Goal: Task Accomplishment & Management: Complete application form

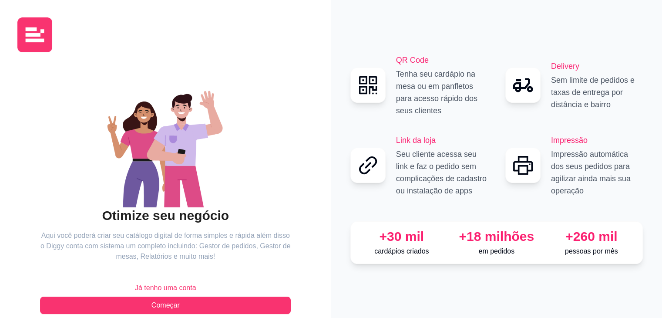
scroll to position [13, 0]
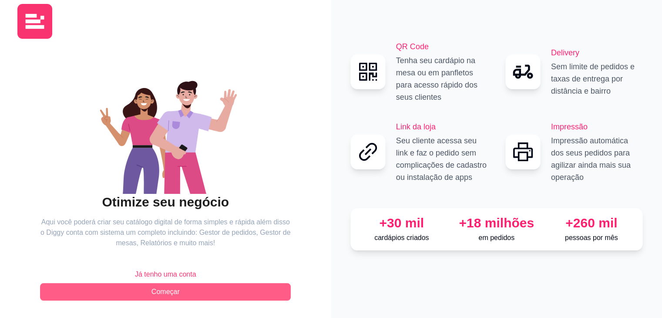
click at [168, 291] on span "Começar" at bounding box center [165, 291] width 28 height 10
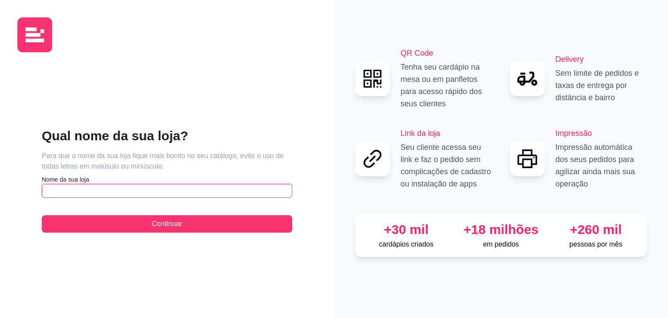
click at [120, 188] on input "text" at bounding box center [167, 191] width 251 height 14
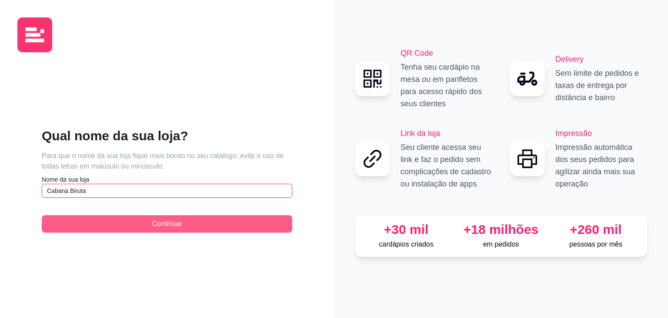
type input "Cabana Biruta"
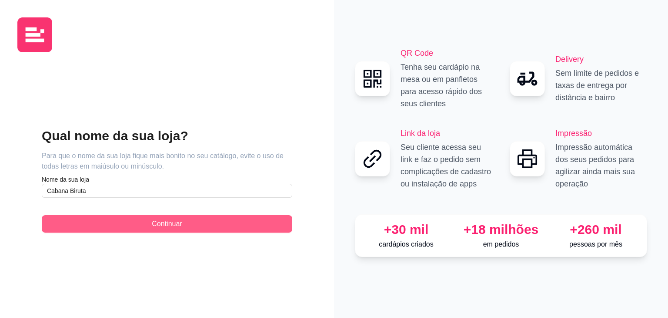
click at [175, 223] on span "Continuar" at bounding box center [167, 223] width 30 height 10
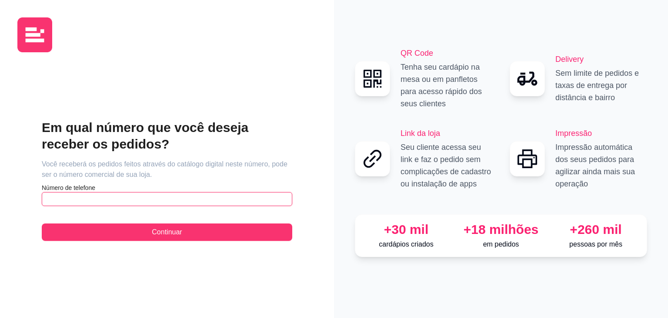
click at [130, 198] on input "text" at bounding box center [167, 199] width 251 height 14
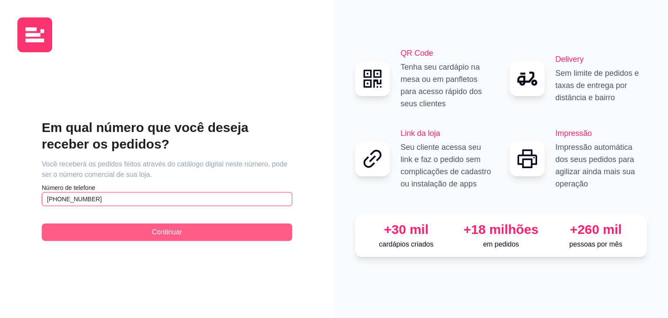
type input "[PHONE_NUMBER]"
click at [167, 233] on span "Continuar" at bounding box center [167, 232] width 30 height 10
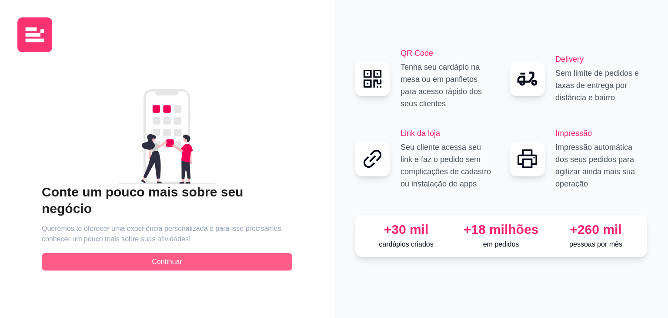
click at [164, 256] on span "Continuar" at bounding box center [167, 261] width 30 height 10
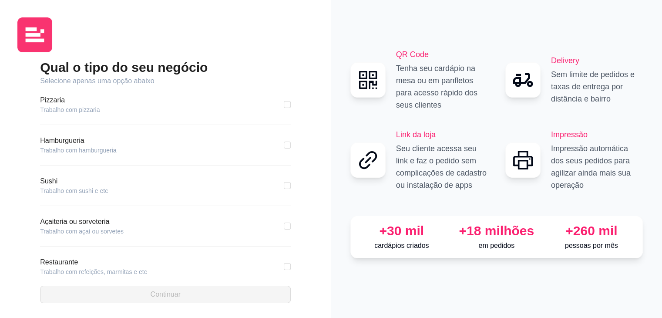
scroll to position [44, 0]
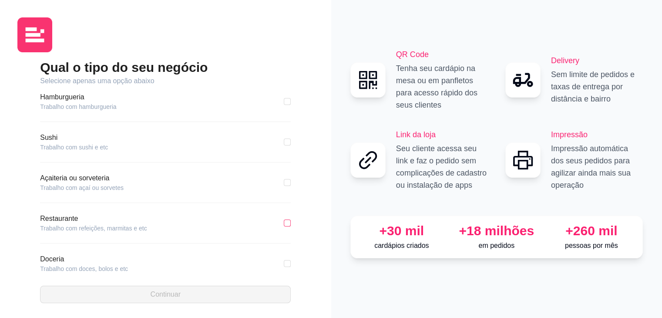
click at [284, 223] on input "checkbox" at bounding box center [287, 222] width 7 height 7
checkbox input "true"
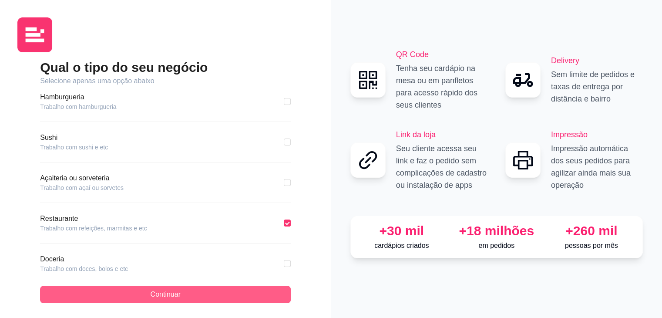
click at [202, 293] on button "Continuar" at bounding box center [165, 293] width 251 height 17
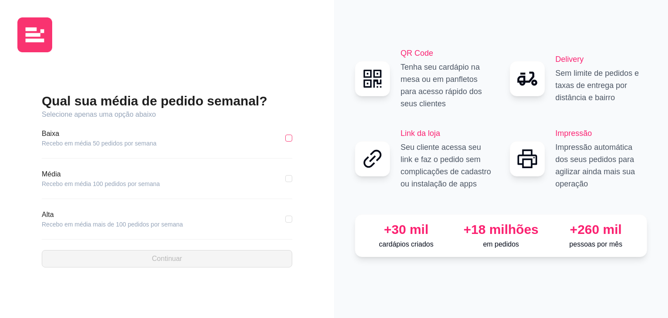
click at [289, 138] on input "checkbox" at bounding box center [288, 137] width 7 height 7
checkbox input "true"
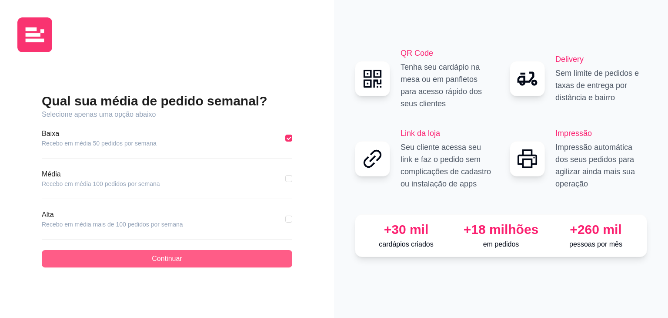
click at [172, 258] on span "Continuar" at bounding box center [167, 258] width 30 height 10
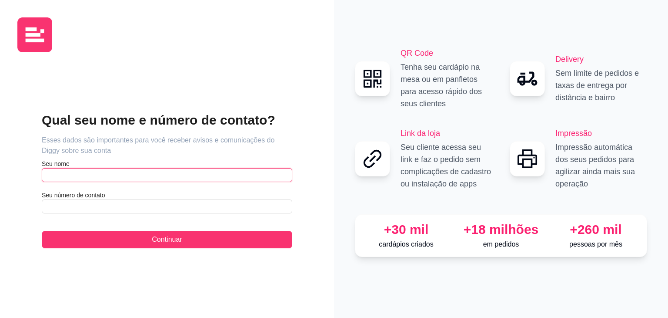
click at [189, 174] on input "text" at bounding box center [167, 175] width 251 height 14
type input "[PERSON_NAME]"
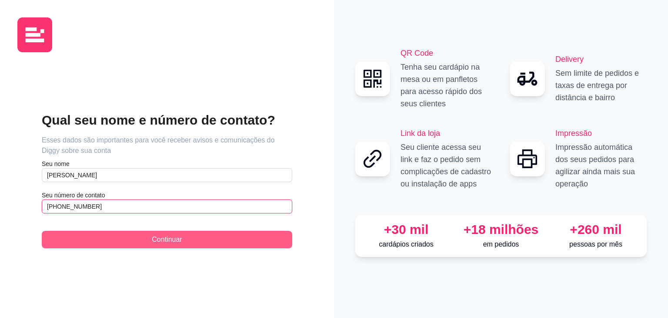
type input "[PHONE_NUMBER]"
click at [176, 242] on span "Continuar" at bounding box center [167, 239] width 30 height 10
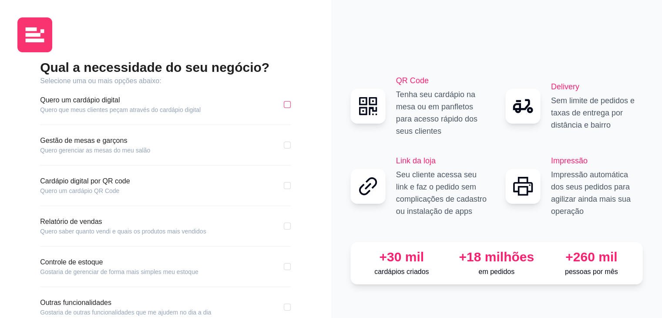
click at [288, 104] on input "checkbox" at bounding box center [287, 104] width 7 height 7
checkbox input "true"
click at [286, 146] on input "checkbox" at bounding box center [287, 144] width 7 height 7
checkbox input "true"
click at [289, 187] on input "checkbox" at bounding box center [287, 185] width 7 height 7
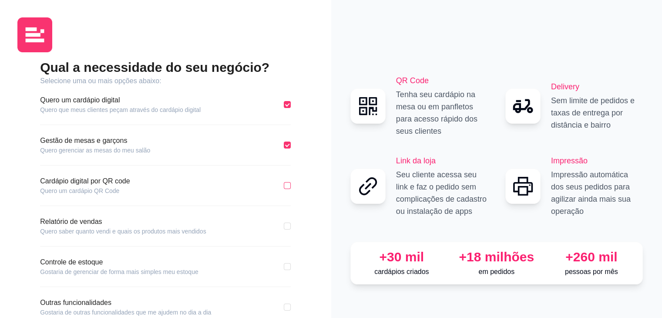
checkbox input "true"
click at [288, 227] on input "checkbox" at bounding box center [287, 225] width 7 height 7
checkbox input "true"
click at [286, 267] on input "checkbox" at bounding box center [287, 266] width 7 height 7
checkbox input "true"
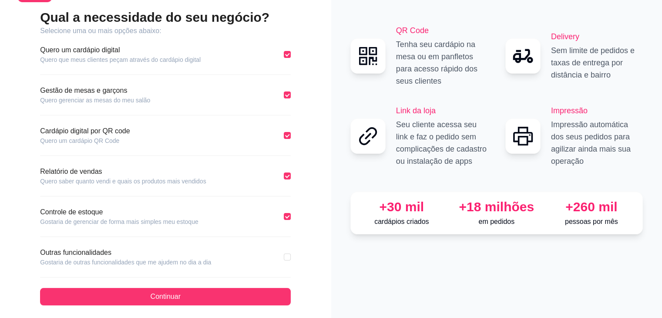
scroll to position [54, 0]
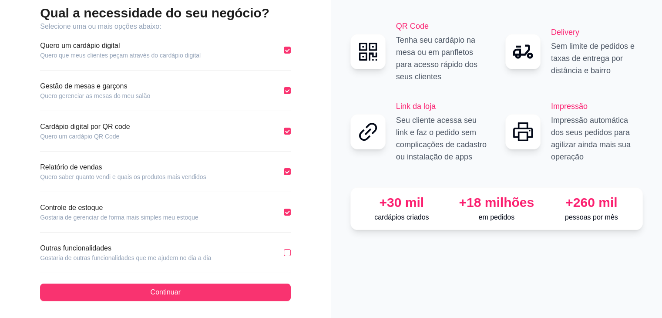
click at [289, 253] on input "checkbox" at bounding box center [287, 252] width 7 height 7
checkbox input "true"
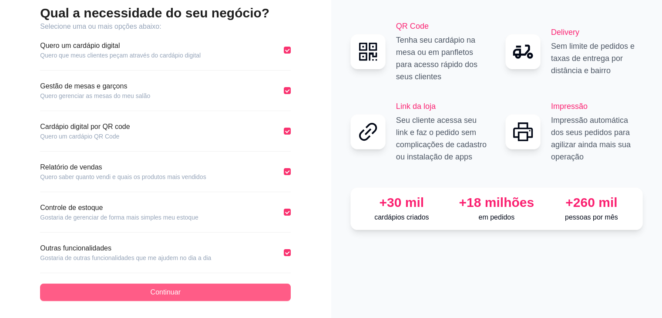
click at [212, 290] on button "Continuar" at bounding box center [165, 291] width 251 height 17
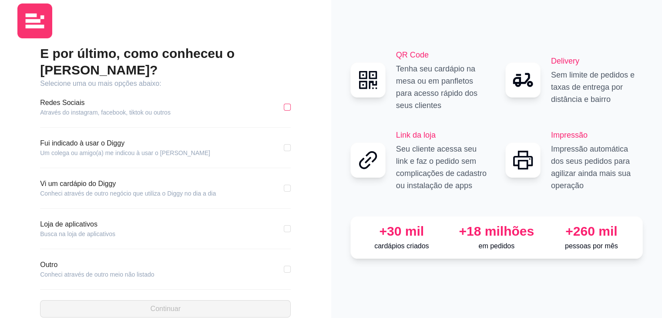
click at [288, 104] on input "checkbox" at bounding box center [287, 107] width 7 height 7
checkbox input "true"
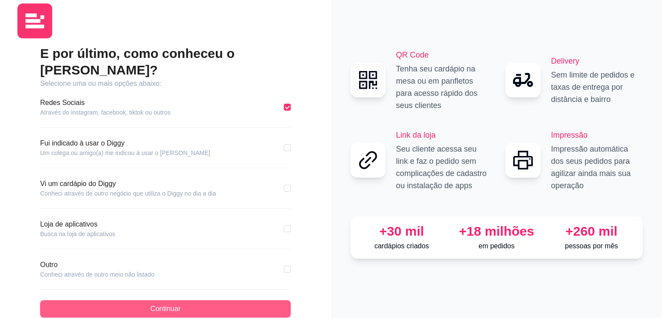
click at [184, 300] on button "Continuar" at bounding box center [165, 308] width 251 height 17
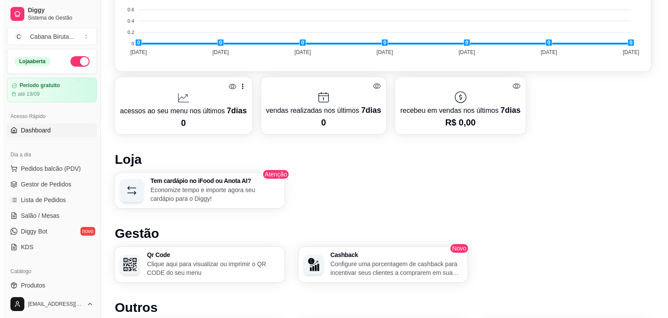
scroll to position [392, 0]
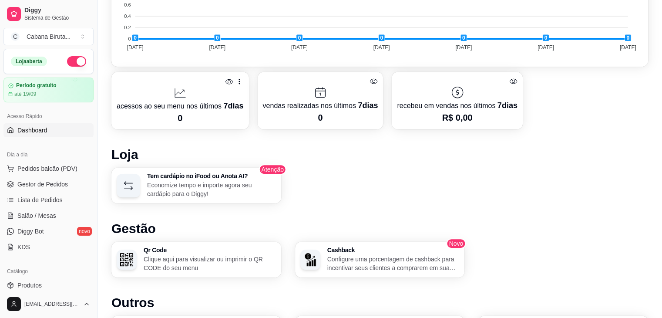
click at [195, 184] on p "Economize tempo e importe agora seu cardápio para o Diggy!" at bounding box center [211, 189] width 129 height 17
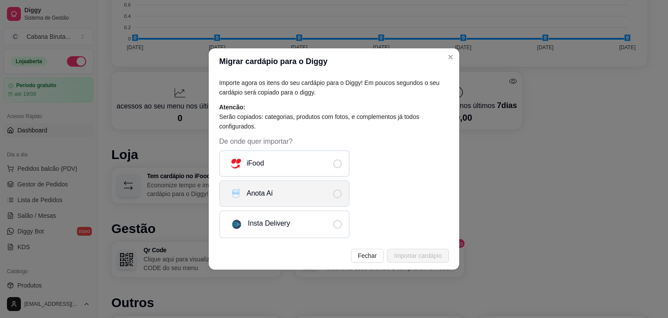
click at [340, 193] on span "De onde quer importar?" at bounding box center [337, 193] width 9 height 9
click at [342, 195] on input "Anota Aí" at bounding box center [345, 198] width 6 height 6
radio input "true"
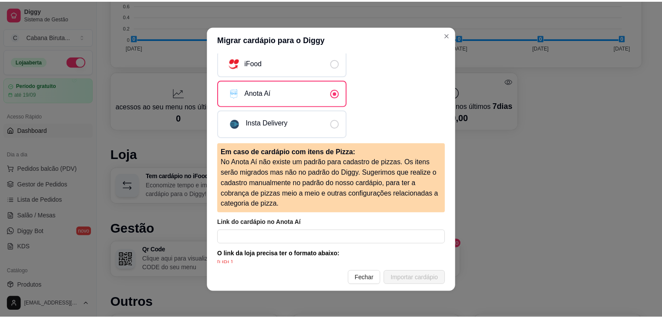
scroll to position [87, 0]
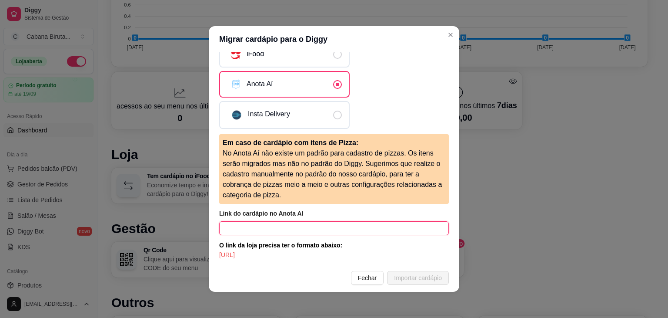
click at [247, 225] on input "text" at bounding box center [334, 228] width 230 height 14
paste input "[URL]"
type input "[URL]"
click at [415, 278] on span "Importar cardápio" at bounding box center [418, 278] width 48 height 10
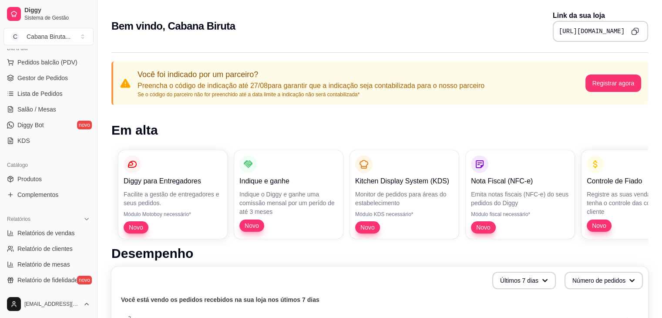
scroll to position [122, 0]
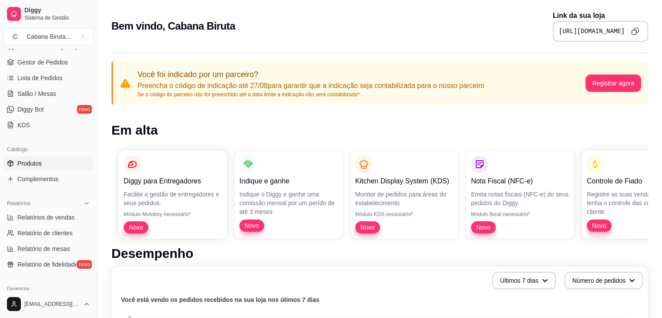
click at [29, 162] on span "Produtos" at bounding box center [29, 163] width 24 height 9
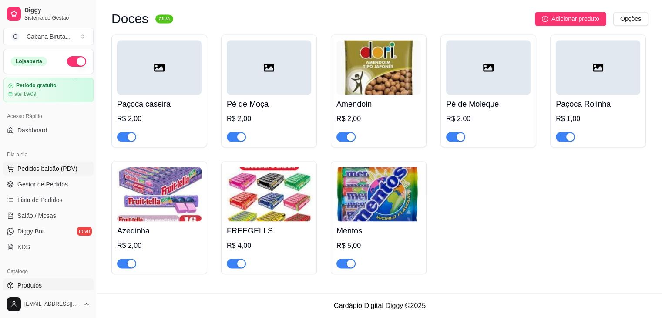
click at [45, 168] on span "Pedidos balcão (PDV)" at bounding box center [47, 168] width 60 height 9
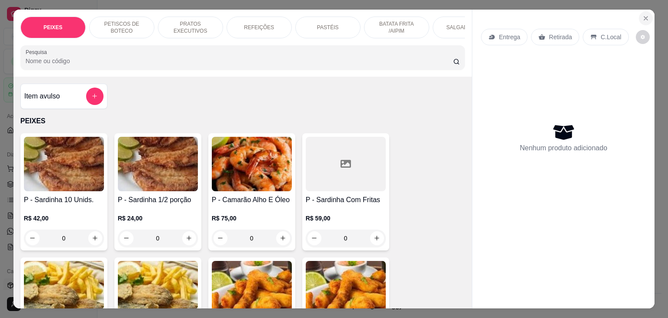
click at [645, 16] on icon "Close" at bounding box center [646, 18] width 7 height 7
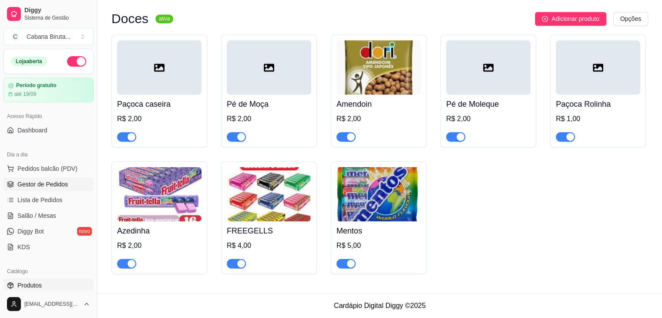
click at [54, 184] on span "Gestor de Pedidos" at bounding box center [42, 184] width 50 height 9
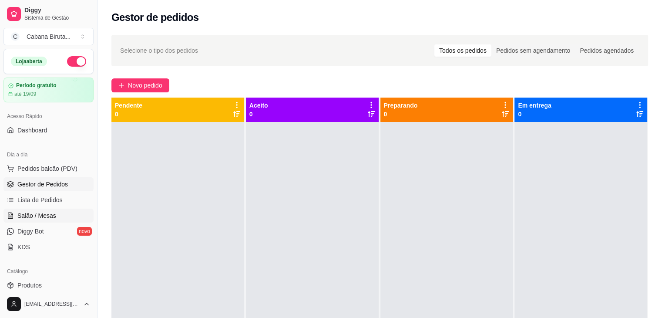
click at [44, 216] on span "Salão / Mesas" at bounding box center [36, 215] width 39 height 9
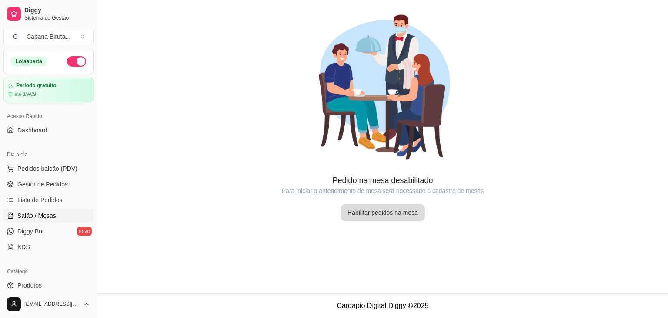
click at [384, 210] on button "Habilitar pedidos na mesa" at bounding box center [383, 212] width 84 height 17
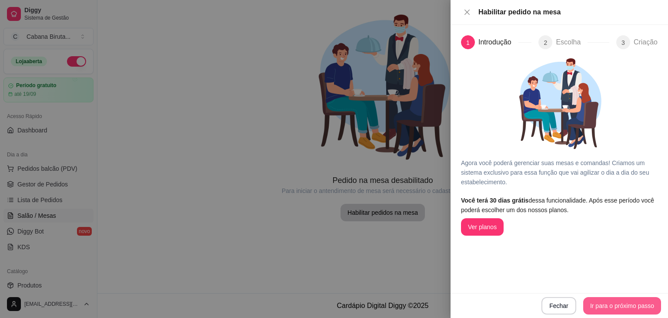
click at [617, 303] on button "Ir para o próximo passo" at bounding box center [623, 305] width 78 height 17
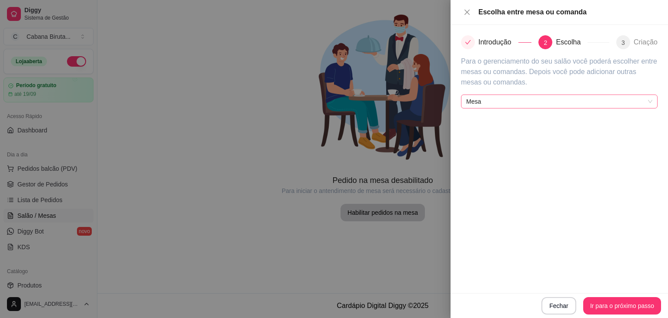
click at [610, 101] on span "Mesa" at bounding box center [559, 101] width 186 height 13
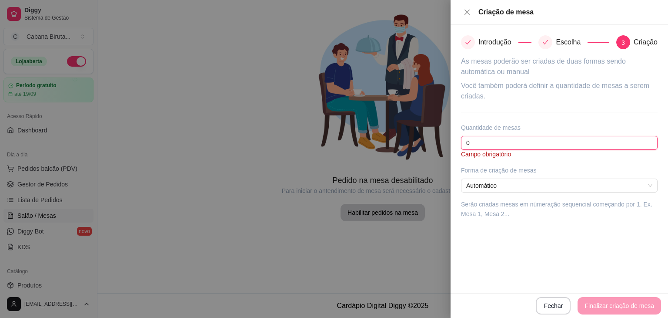
click at [473, 141] on input "0" at bounding box center [559, 143] width 197 height 14
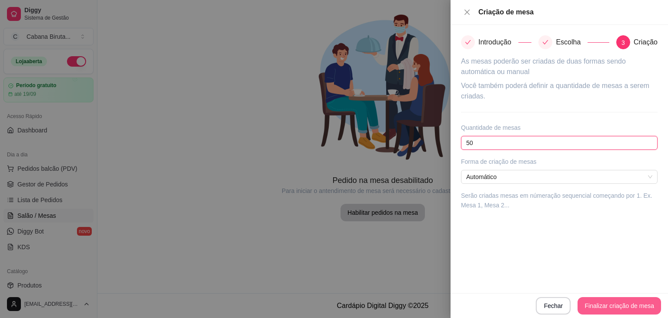
type input "50"
click at [614, 307] on button "Finalizar criação de mesa" at bounding box center [620, 305] width 84 height 17
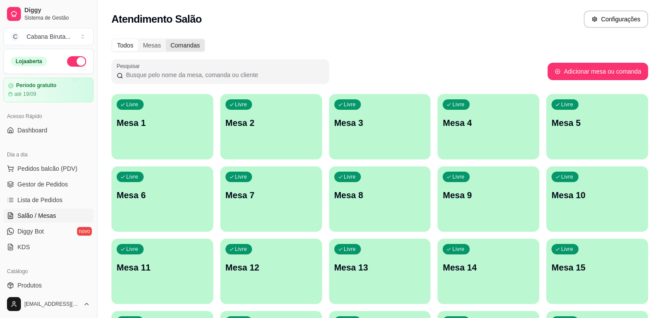
click at [186, 44] on div "Comandas" at bounding box center [185, 45] width 39 height 12
click at [166, 39] on input "Comandas" at bounding box center [166, 39] width 0 height 0
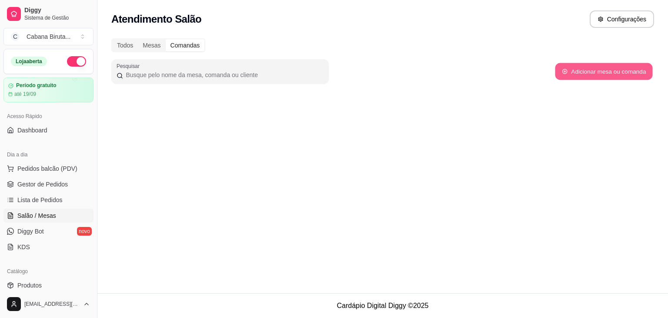
click at [607, 73] on button "Adicionar mesa ou comanda" at bounding box center [603, 71] width 97 height 17
select select "TABLE"
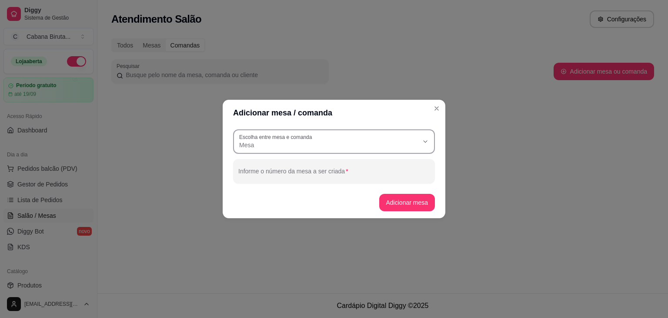
click at [425, 141] on icon "button" at bounding box center [425, 141] width 7 height 7
click at [339, 181] on span "Comanda" at bounding box center [330, 179] width 172 height 8
type input "CARD"
select select "CARD"
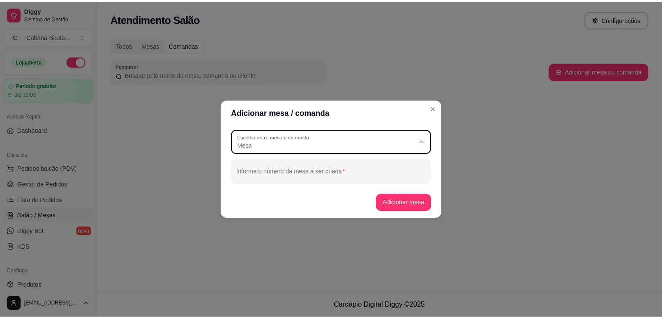
scroll to position [8, 0]
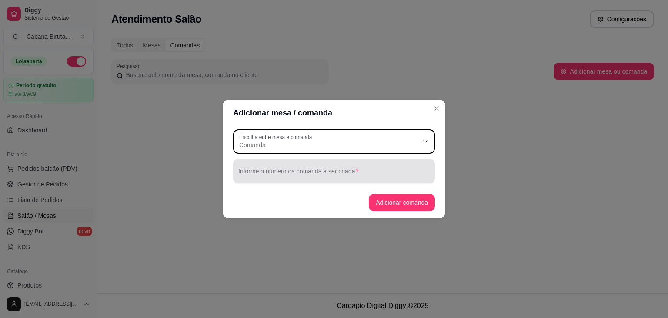
click at [379, 173] on input "Informe o número da comanda a ser criada" at bounding box center [333, 174] width 191 height 9
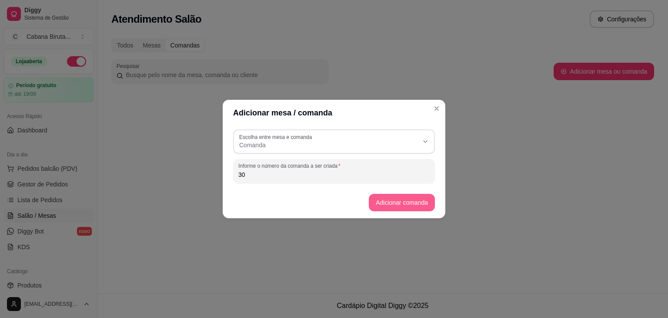
type input "30"
click at [402, 202] on button "Adicionar comanda" at bounding box center [402, 202] width 66 height 17
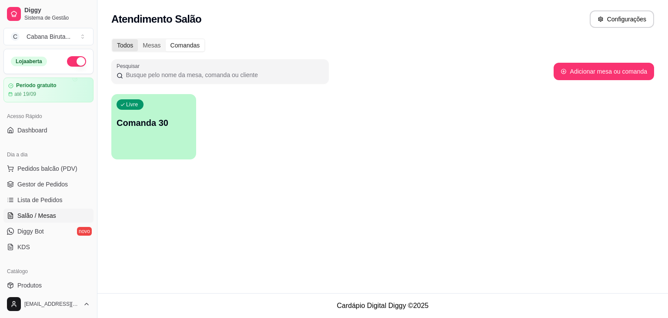
click at [125, 46] on div "Todos" at bounding box center [125, 45] width 26 height 12
click at [112, 39] on input "Todos" at bounding box center [112, 39] width 0 height 0
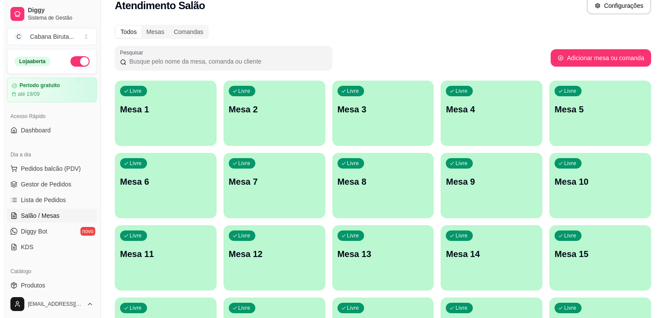
scroll to position [0, 0]
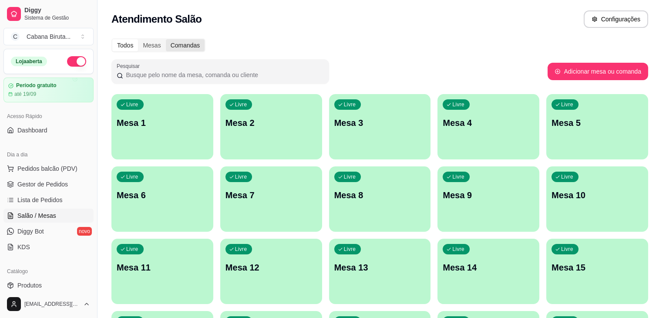
click at [183, 44] on div "Comandas" at bounding box center [185, 45] width 39 height 12
click at [166, 39] on input "Comandas" at bounding box center [166, 39] width 0 height 0
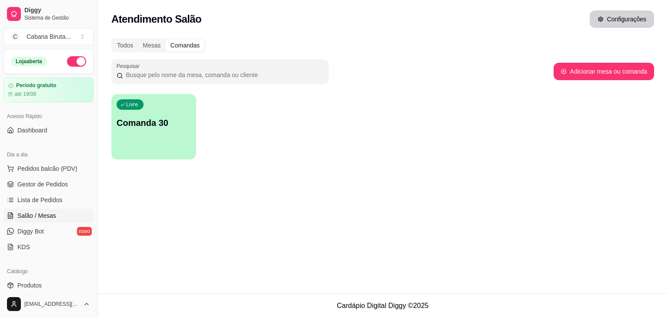
click at [626, 22] on button "Configurações" at bounding box center [622, 18] width 64 height 17
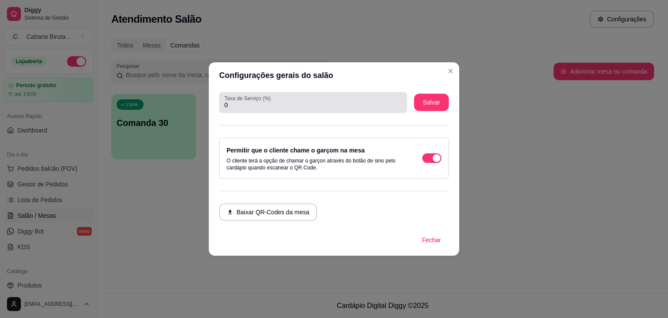
click at [315, 104] on input "0" at bounding box center [314, 105] width 178 height 9
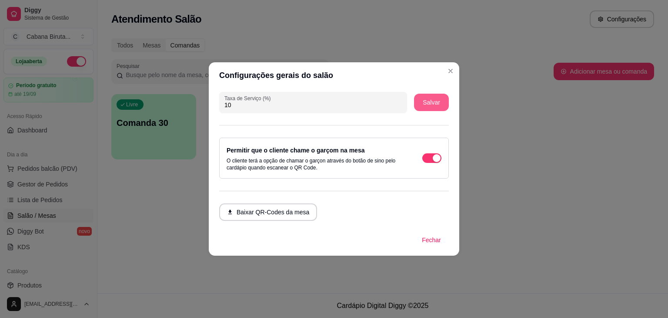
type input "10"
click at [432, 99] on button "Salvar" at bounding box center [431, 102] width 35 height 17
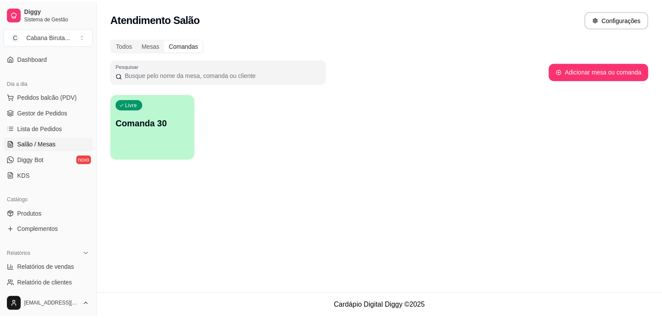
scroll to position [87, 0]
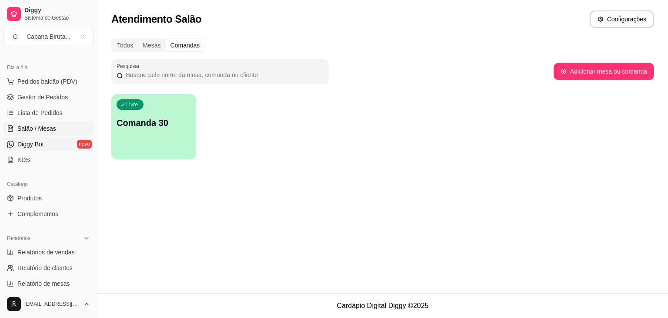
click at [35, 143] on span "Diggy Bot" at bounding box center [30, 144] width 27 height 9
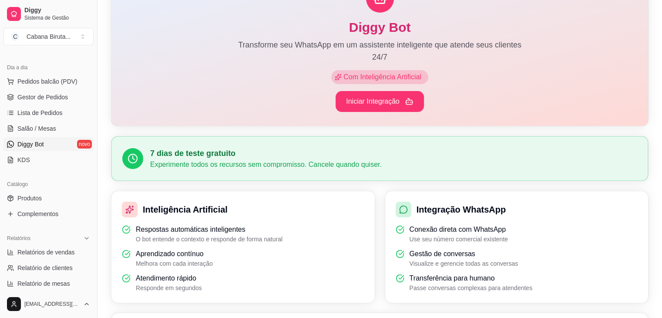
scroll to position [87, 0]
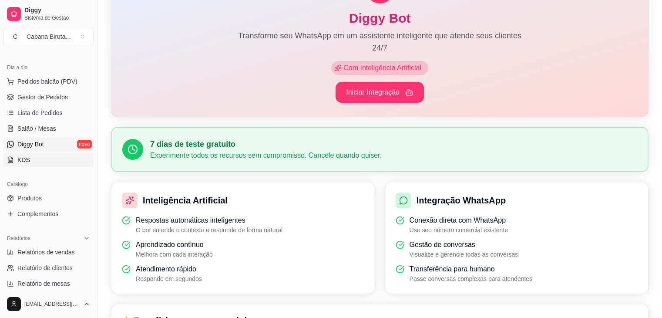
click at [23, 157] on span "KDS" at bounding box center [23, 159] width 13 height 9
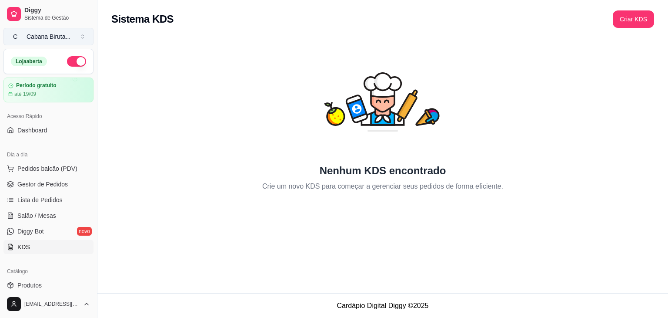
click at [82, 37] on button "C Cabana Biruta ..." at bounding box center [48, 36] width 90 height 17
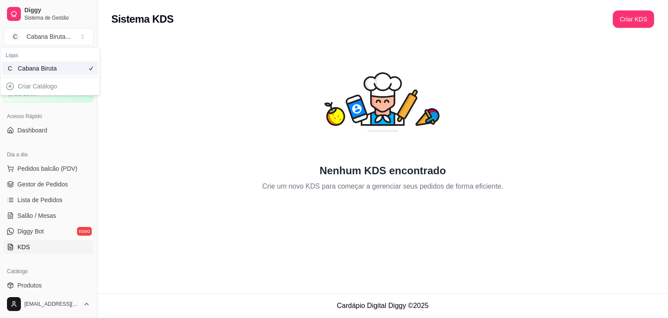
click at [42, 87] on div "Criar Catálogo" at bounding box center [50, 86] width 96 height 14
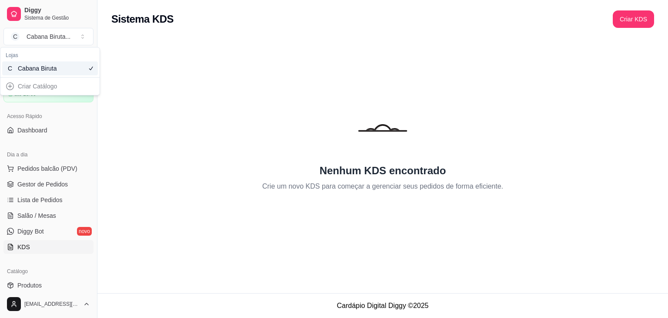
click at [146, 95] on div "Nenhum KDS encontrado Crie um novo KDS para começar a gerenciar seus pedidos de…" at bounding box center [382, 114] width 543 height 153
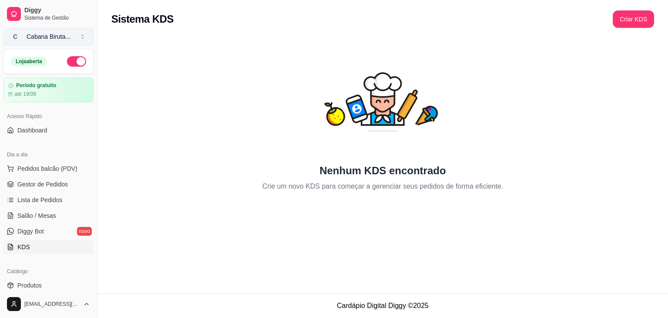
click at [82, 36] on button "C Cabana Biruta ..." at bounding box center [48, 36] width 90 height 17
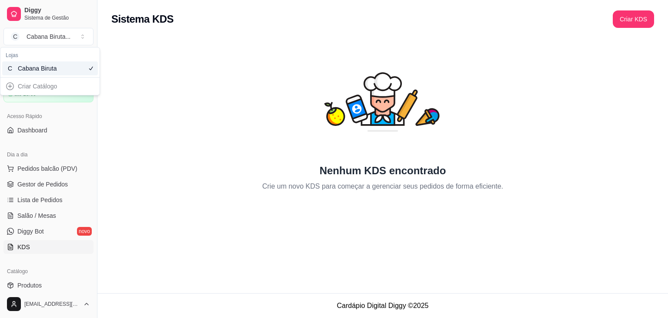
click at [45, 87] on div "Criar Catálogo" at bounding box center [50, 86] width 96 height 14
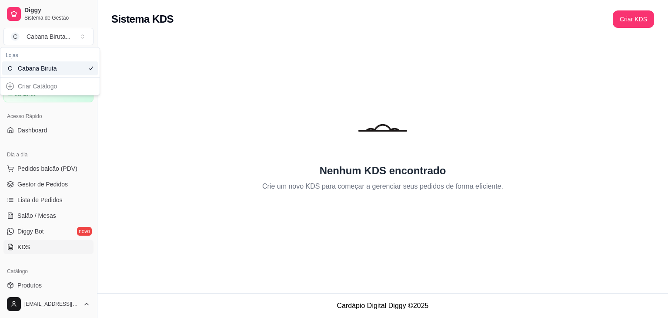
click at [9, 86] on div "Criar Catálogo" at bounding box center [50, 86] width 96 height 14
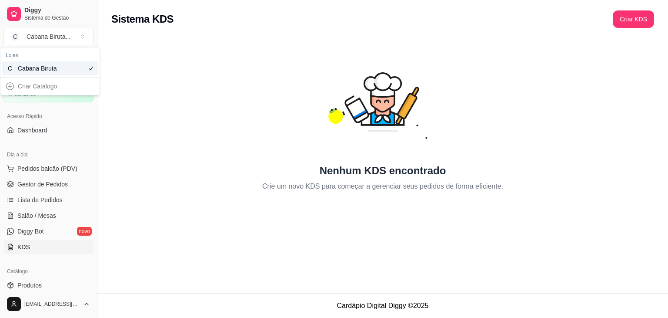
click at [154, 88] on div "Nenhum KDS encontrado Crie um novo KDS para começar a gerenciar seus pedidos de…" at bounding box center [382, 114] width 543 height 153
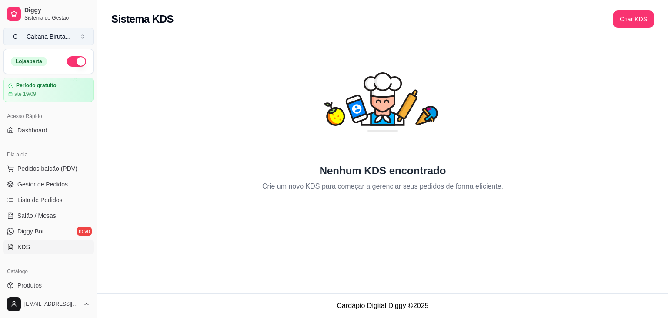
click at [16, 39] on span "C" at bounding box center [15, 36] width 9 height 9
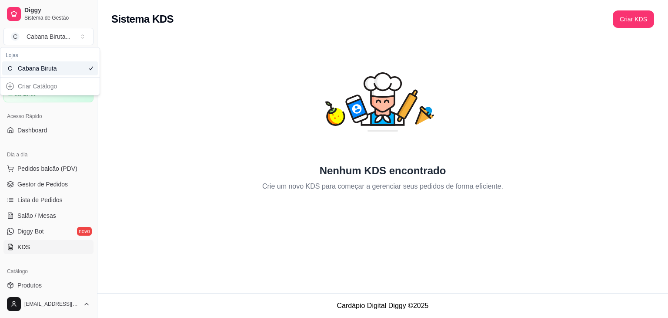
click at [91, 68] on icon "Suggestions" at bounding box center [90, 68] width 7 height 7
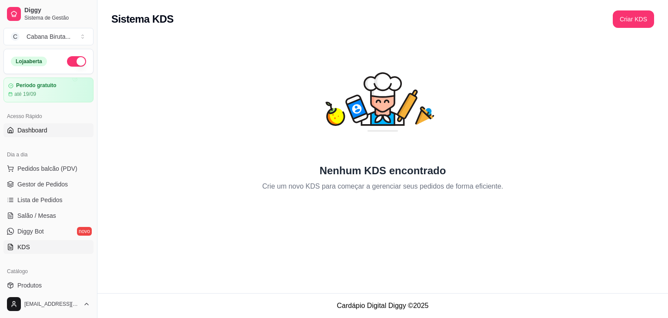
click at [31, 131] on span "Dashboard" at bounding box center [32, 130] width 30 height 9
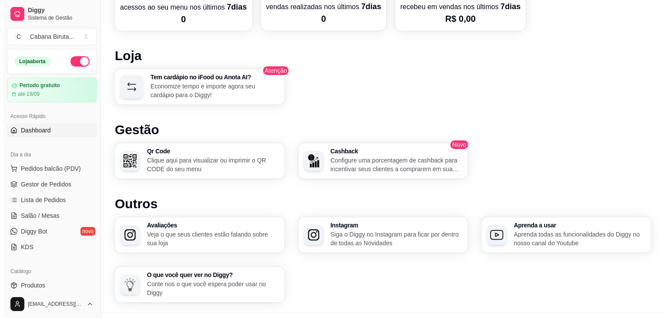
scroll to position [509, 0]
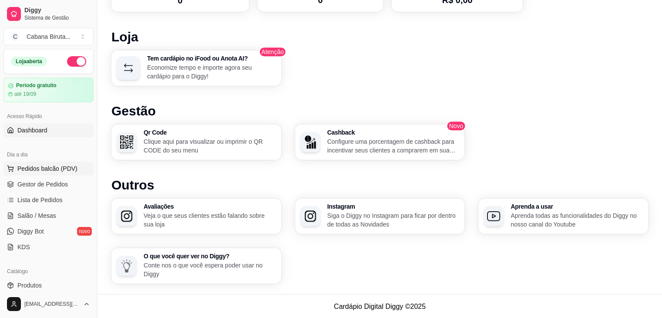
click at [44, 168] on span "Pedidos balcão (PDV)" at bounding box center [47, 168] width 60 height 9
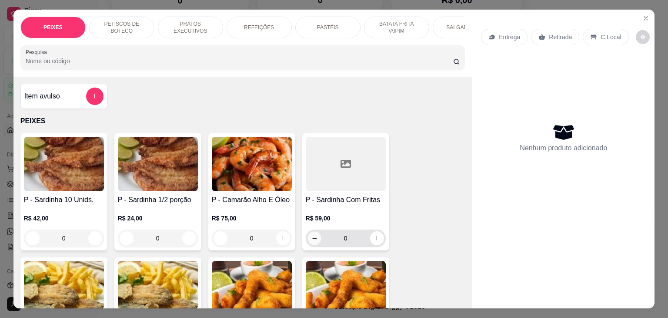
click at [314, 241] on icon "decrease-product-quantity" at bounding box center [314, 238] width 7 height 7
click at [329, 24] on p "PASTÉIS" at bounding box center [328, 27] width 22 height 7
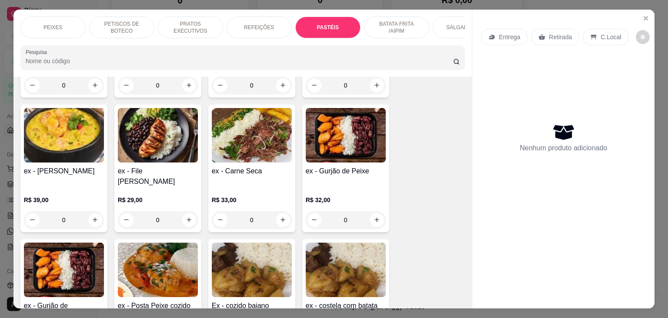
click at [198, 23] on p "PRATOS EXECUTIVOS" at bounding box center [190, 27] width 50 height 14
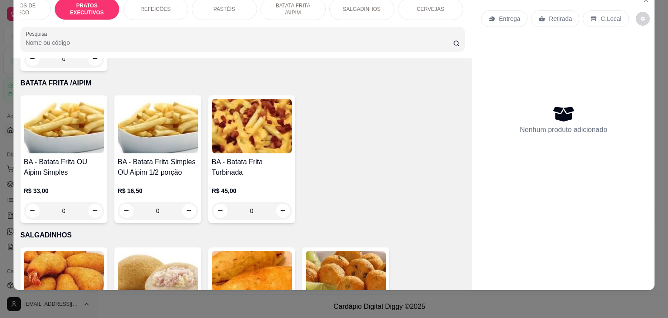
scroll to position [0, 104]
click at [430, 6] on p "CERVEJAS" at bounding box center [429, 9] width 27 height 7
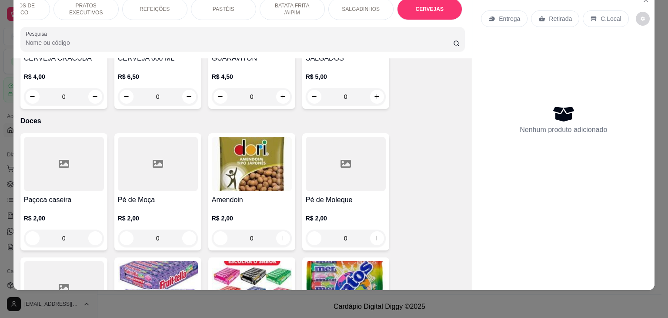
scroll to position [5199, 0]
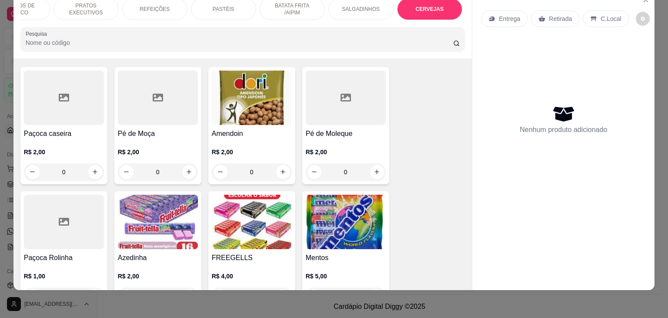
click at [430, 115] on div "Paçoca caseira R$ 2,00 0 Pé de Moça R$ 2,00 0 Amendoin R$ 2,00 0 Pé de Moleque …" at bounding box center [242, 187] width 445 height 241
click at [641, 17] on icon "decrease-product-quantity" at bounding box center [643, 19] width 4 height 4
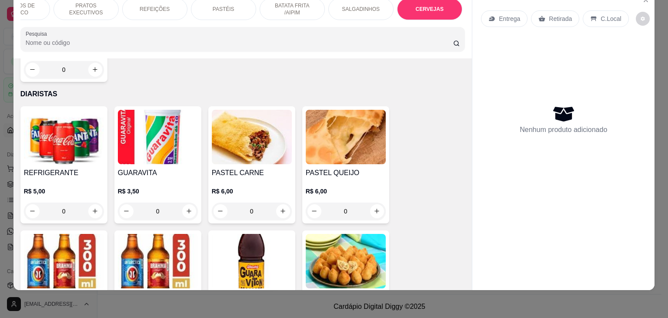
scroll to position [4590, 0]
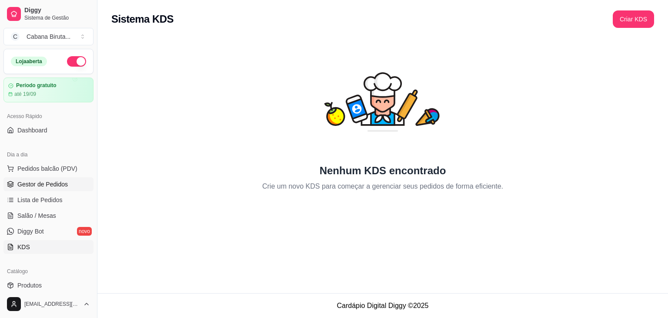
click at [42, 184] on span "Gestor de Pedidos" at bounding box center [42, 184] width 50 height 9
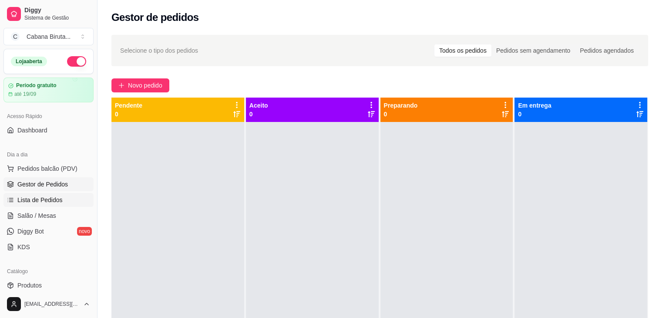
click at [42, 198] on span "Lista de Pedidos" at bounding box center [39, 199] width 45 height 9
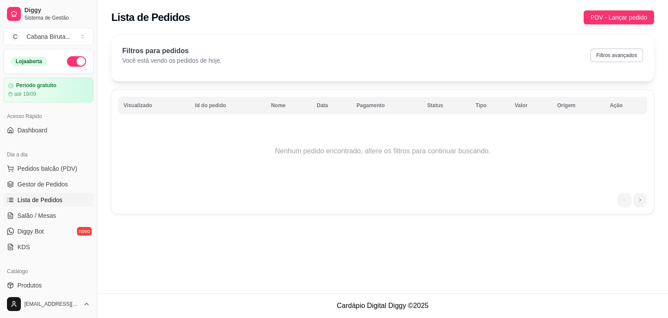
click at [614, 56] on button "Filtros avançados" at bounding box center [616, 55] width 53 height 14
select select "0"
click at [38, 214] on span "Salão / Mesas" at bounding box center [36, 215] width 39 height 9
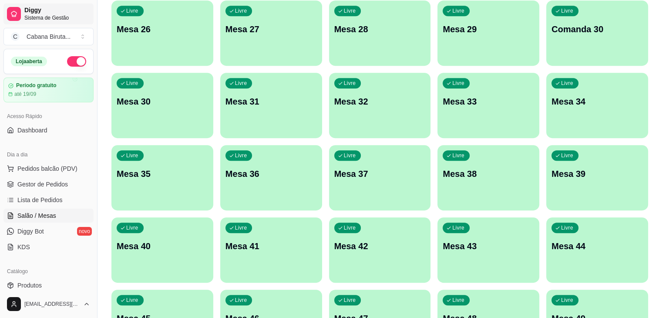
click at [41, 17] on span "Sistema de Gestão" at bounding box center [57, 17] width 66 height 7
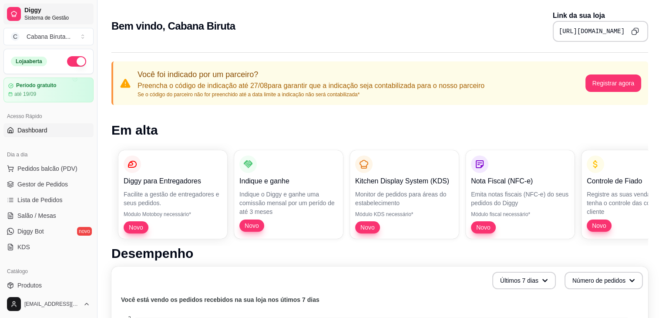
click at [16, 14] on icon at bounding box center [13, 13] width 5 height 5
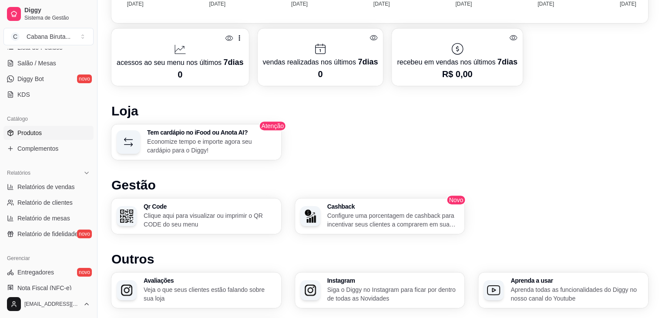
scroll to position [174, 0]
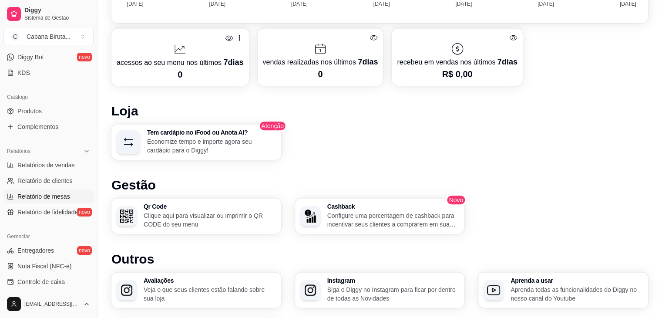
click at [38, 194] on span "Relatório de mesas" at bounding box center [43, 196] width 53 height 9
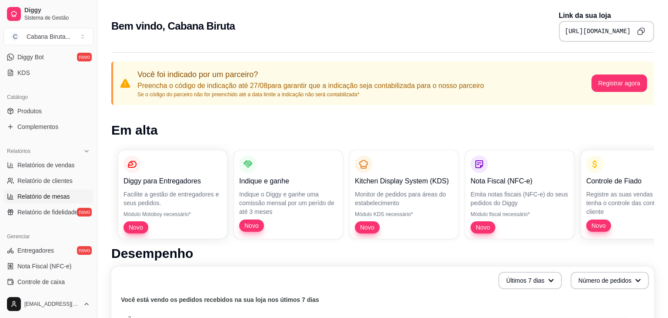
select select "TOTAL_OF_ORDERS"
select select "7"
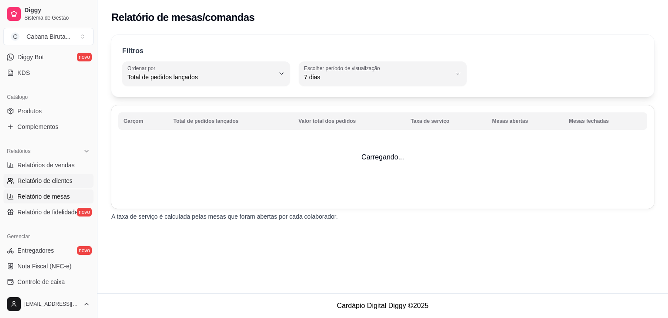
click at [45, 180] on span "Relatório de clientes" at bounding box center [44, 180] width 55 height 9
select select "30"
select select "HIGHEST_TOTAL_SPENT_WITH_ORDERS"
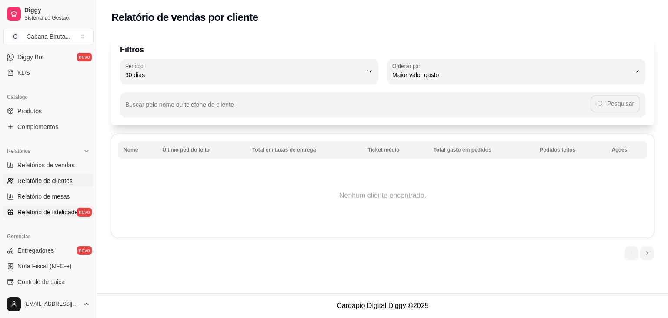
click at [42, 212] on span "Relatório de fidelidade" at bounding box center [47, 212] width 60 height 9
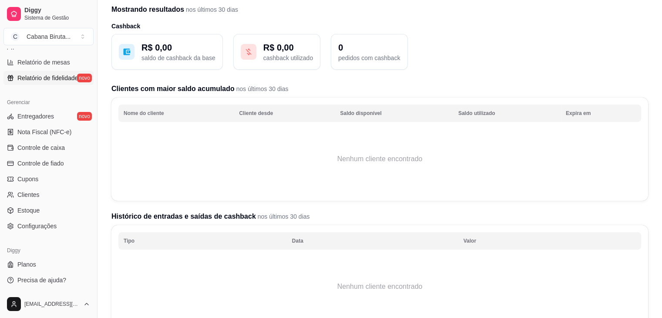
scroll to position [44, 0]
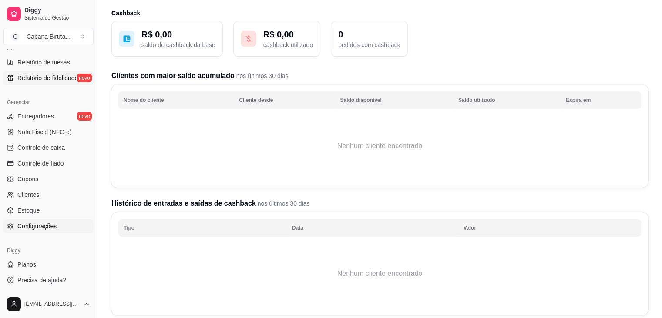
click at [39, 226] on span "Configurações" at bounding box center [36, 225] width 39 height 9
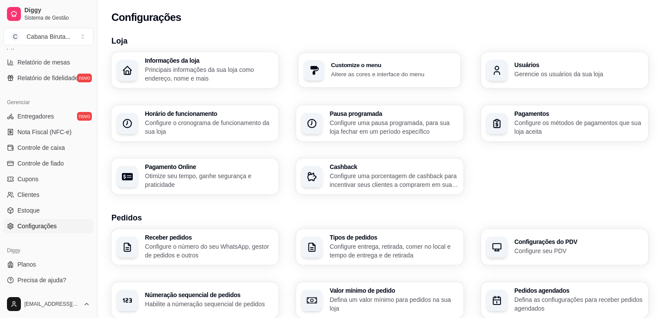
click at [362, 72] on p "Altere as cores e interface do menu" at bounding box center [393, 74] width 124 height 8
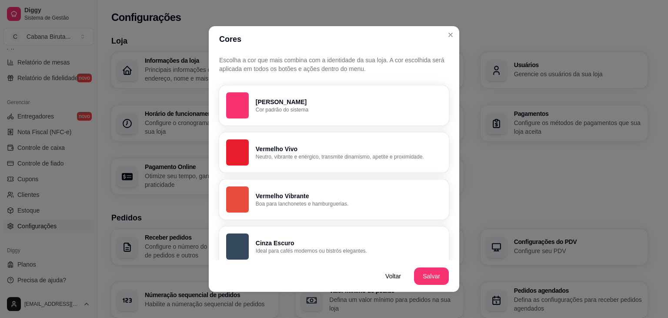
click at [292, 155] on p "Neutro, vibrante e enérgico, transmite dinamismo, apetite e proximidade." at bounding box center [349, 156] width 186 height 7
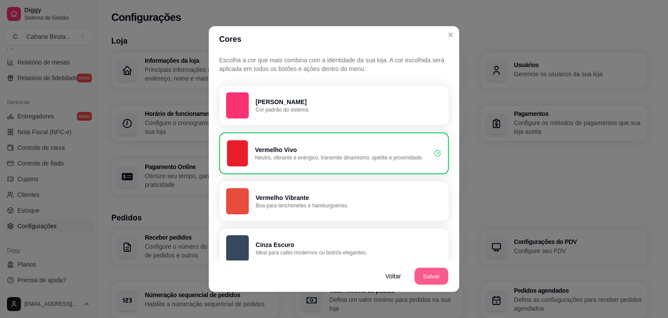
click at [425, 276] on button "Salvar" at bounding box center [432, 276] width 34 height 17
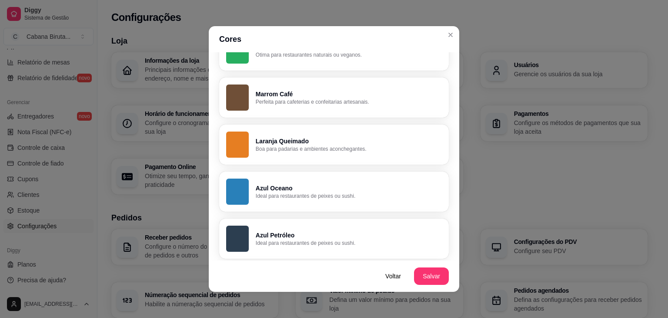
scroll to position [296, 0]
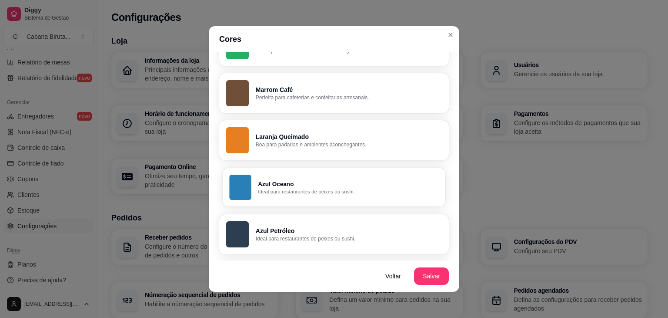
click at [296, 190] on p "Ideal para restaurantes de peixes ou sushi." at bounding box center [348, 191] width 181 height 7
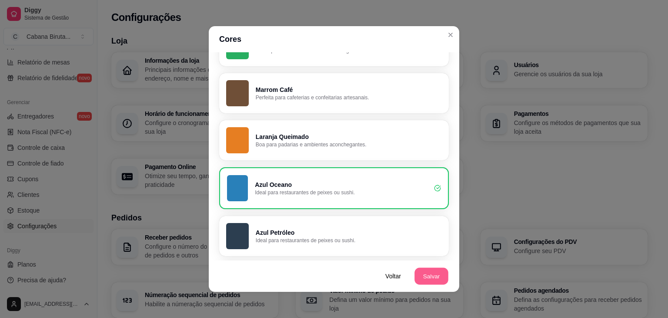
click at [426, 279] on button "Salvar" at bounding box center [432, 276] width 34 height 17
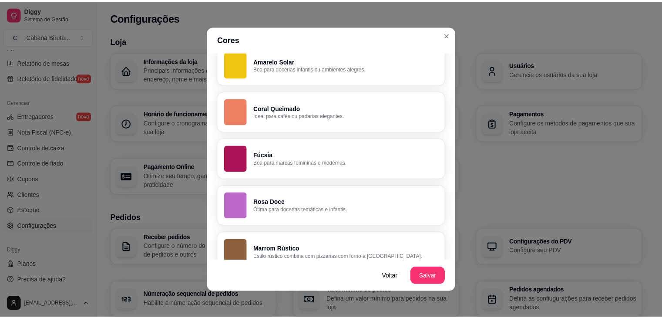
scroll to position [622, 0]
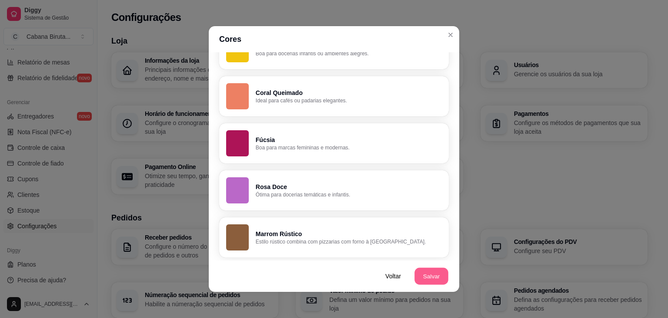
click at [430, 277] on button "Salvar" at bounding box center [432, 276] width 34 height 17
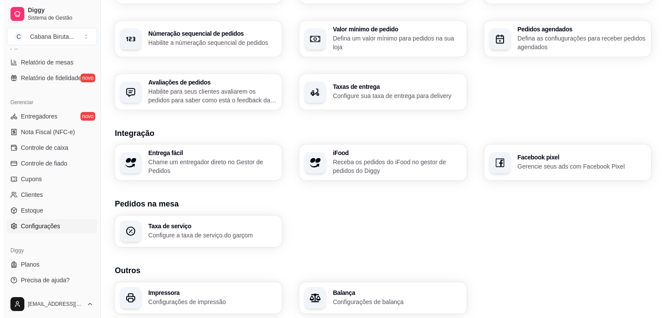
scroll to position [292, 0]
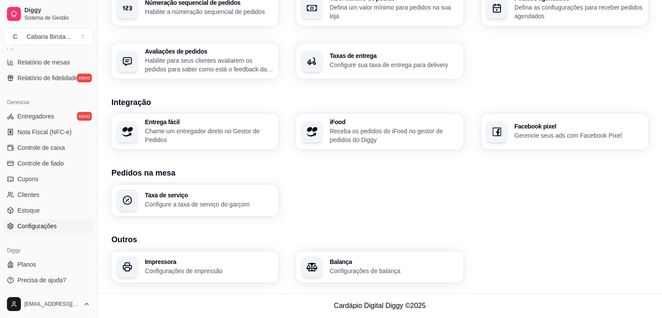
click at [176, 268] on p "Configurações de impressão" at bounding box center [209, 270] width 128 height 9
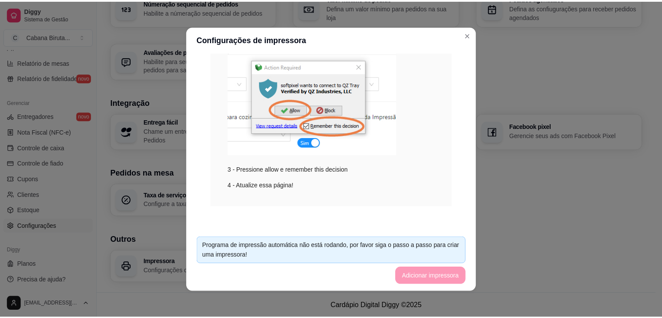
scroll to position [175, 0]
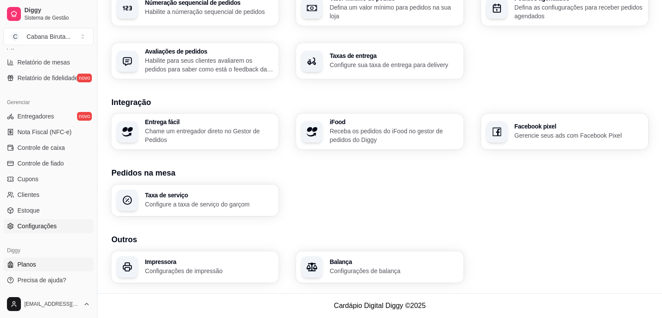
click at [27, 266] on span "Planos" at bounding box center [26, 264] width 19 height 9
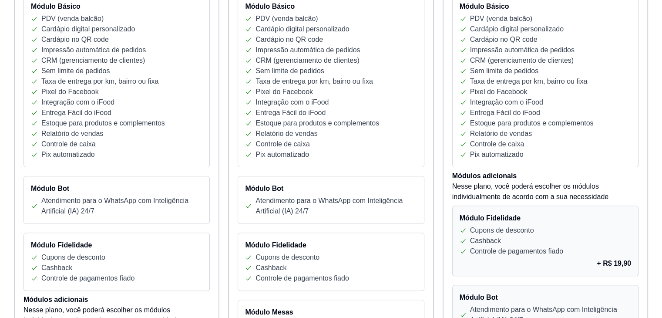
scroll to position [205, 0]
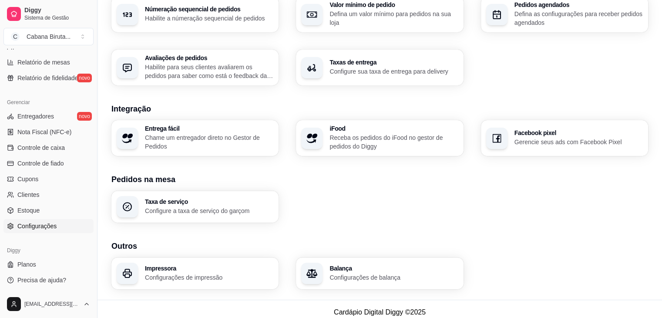
scroll to position [292, 0]
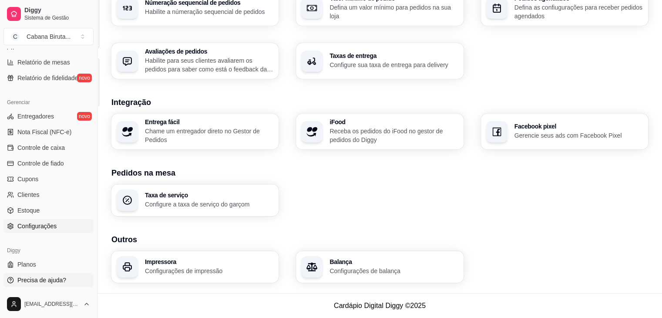
click at [40, 280] on span "Precisa de ajuda?" at bounding box center [41, 279] width 49 height 9
